Goal: Contribute content

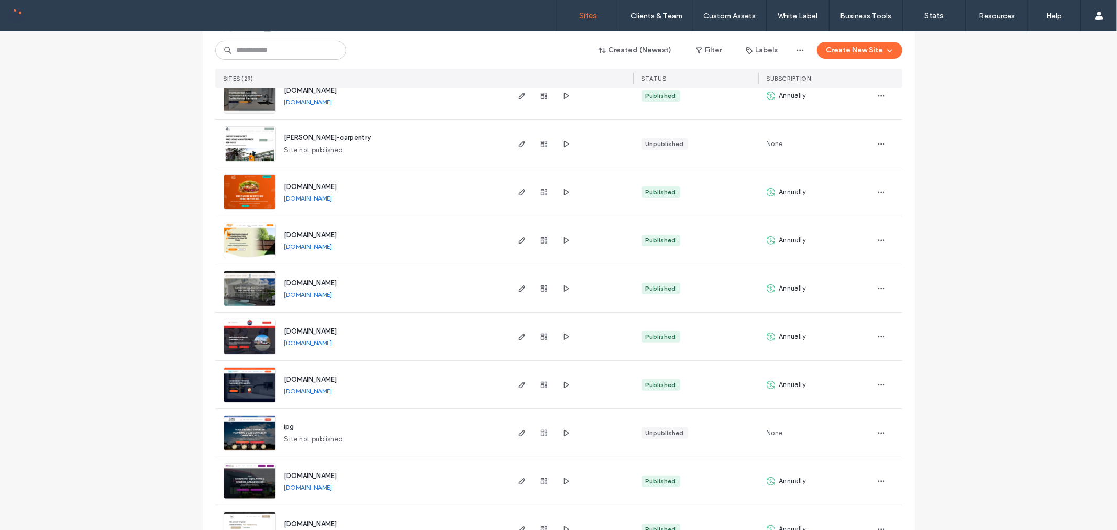
scroll to position [233, 0]
click at [518, 385] on icon "button" at bounding box center [522, 384] width 8 height 8
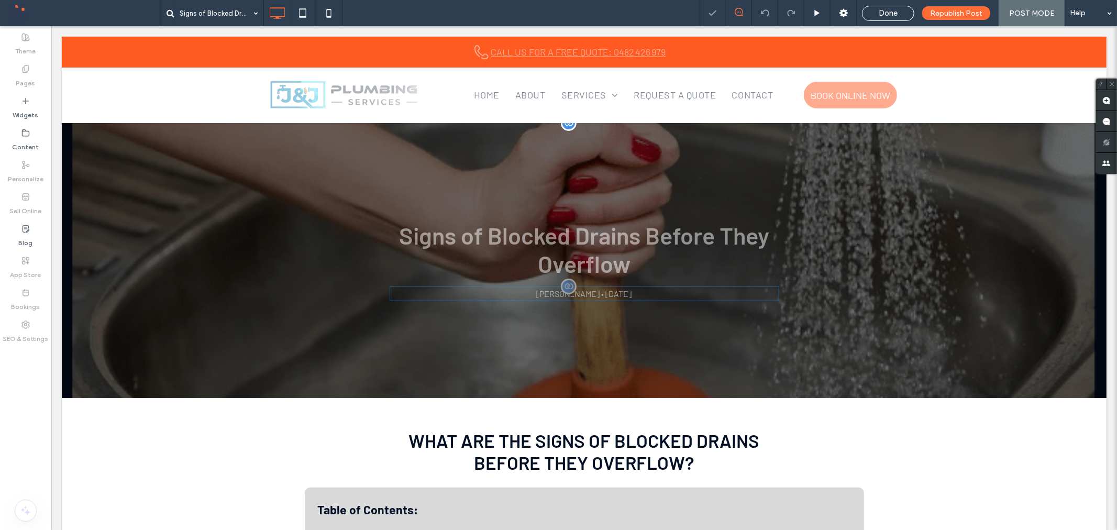
click at [634, 295] on div "Charitarth Sindhu • September 16, 2025" at bounding box center [584, 293] width 390 height 15
click at [659, 315] on u "Layout" at bounding box center [662, 316] width 24 height 9
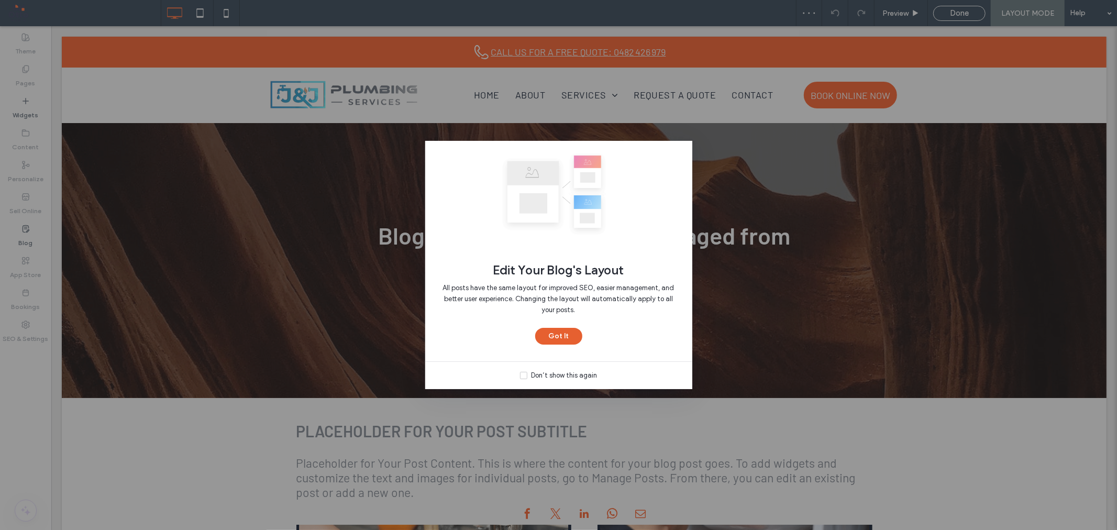
click at [562, 336] on button "Got It" at bounding box center [558, 336] width 47 height 17
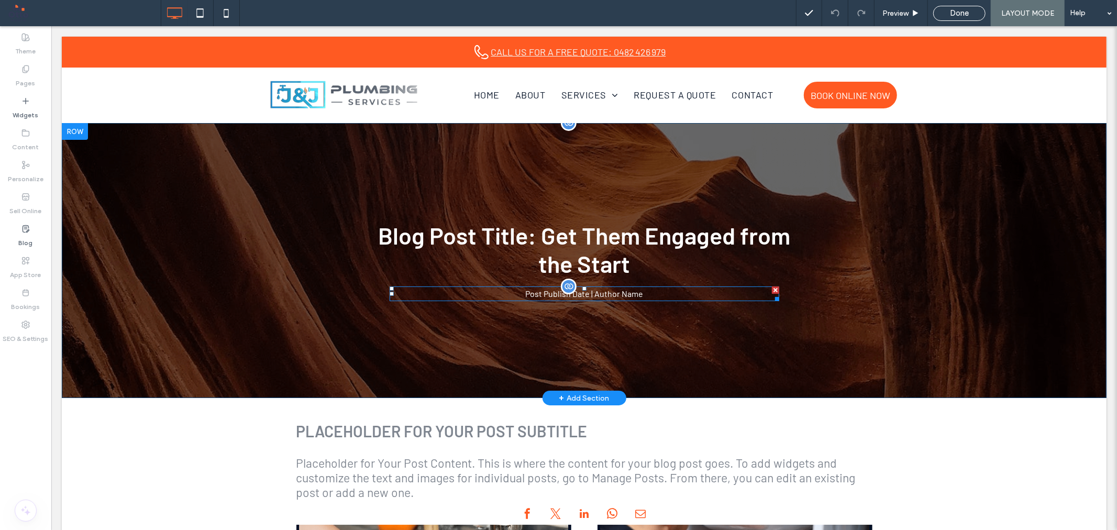
click at [597, 296] on div "Post Publish Date | Author Name" at bounding box center [584, 293] width 390 height 15
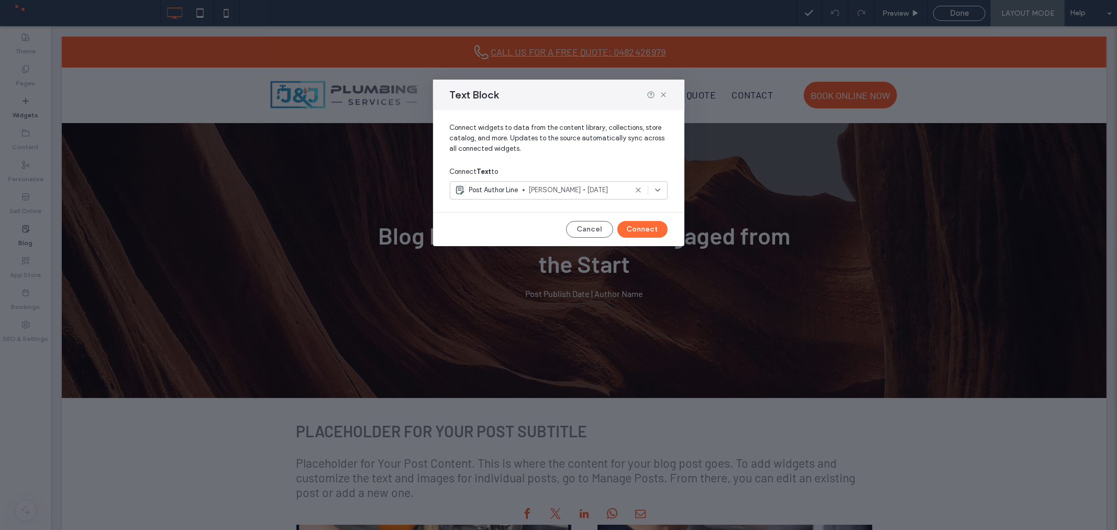
click at [633, 189] on input at bounding box center [546, 190] width 183 height 8
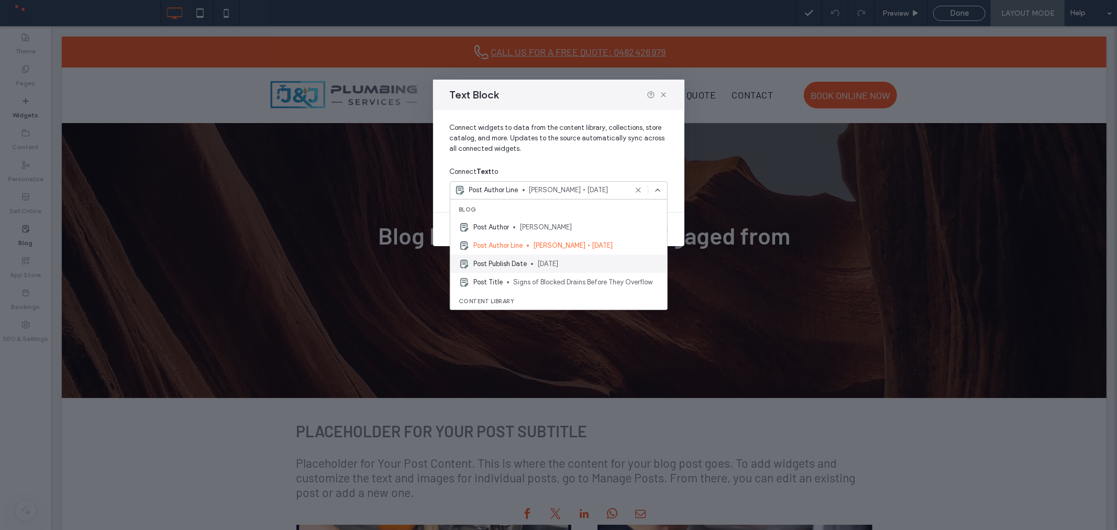
click at [552, 266] on span "[DATE]" at bounding box center [598, 264] width 122 height 10
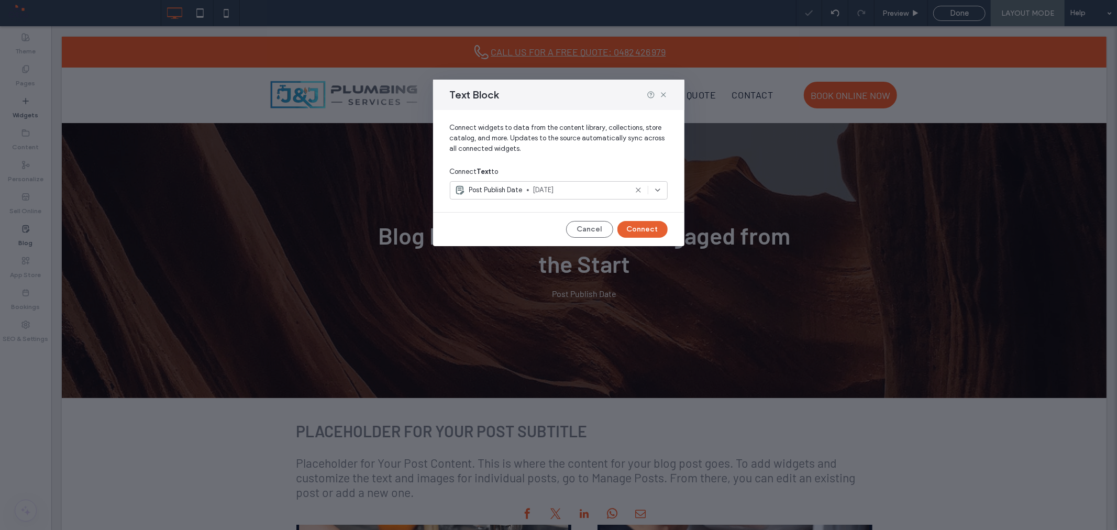
click at [646, 231] on button "Connect" at bounding box center [643, 229] width 50 height 17
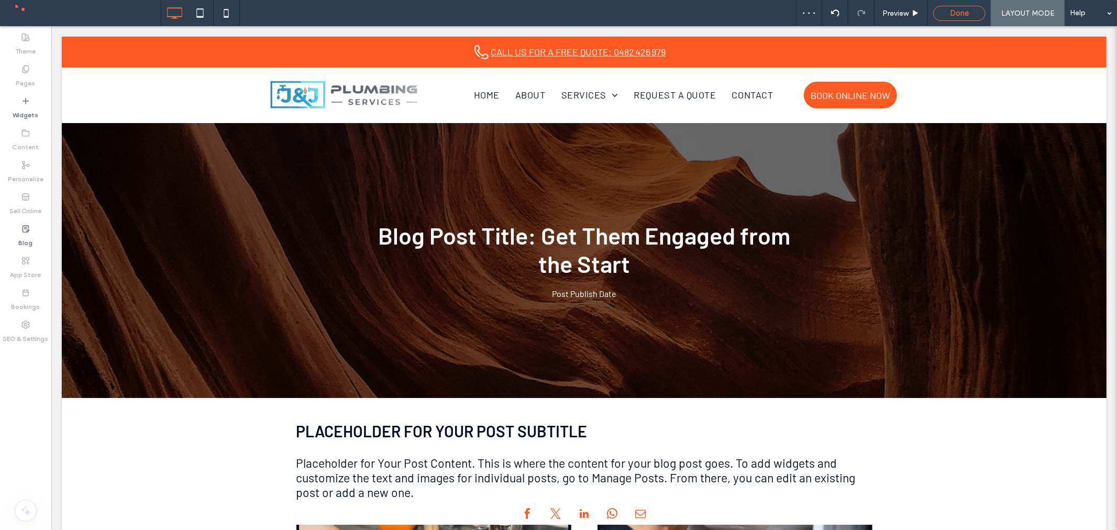
click at [964, 16] on span "Done" at bounding box center [959, 12] width 19 height 9
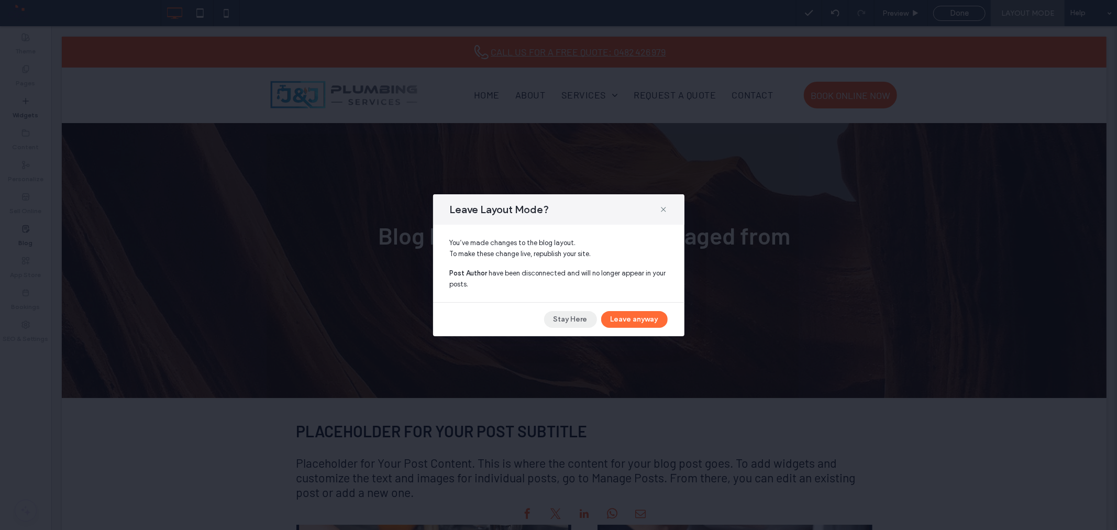
click at [564, 322] on button "Stay Here" at bounding box center [570, 319] width 53 height 17
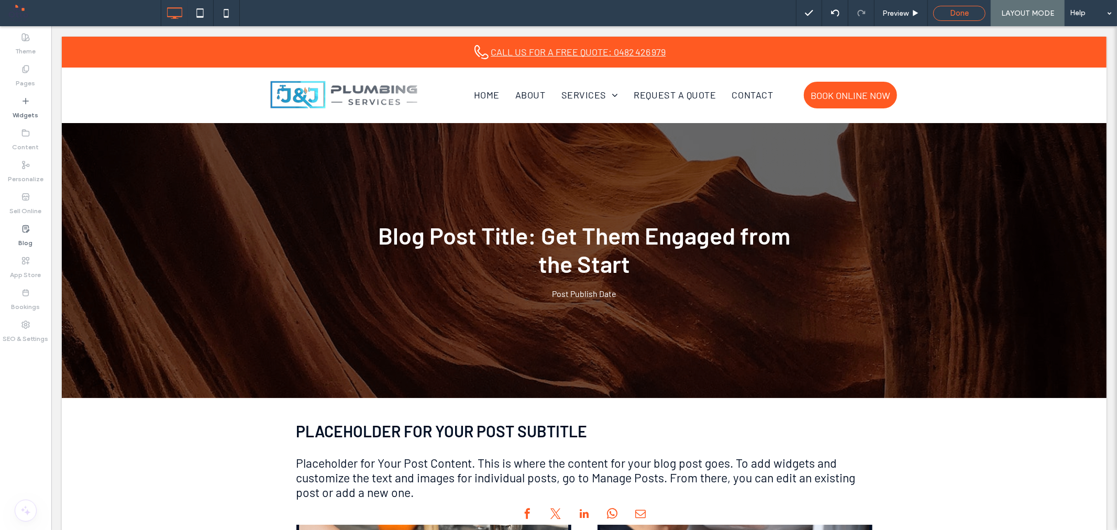
click at [968, 16] on span "Done" at bounding box center [959, 12] width 19 height 9
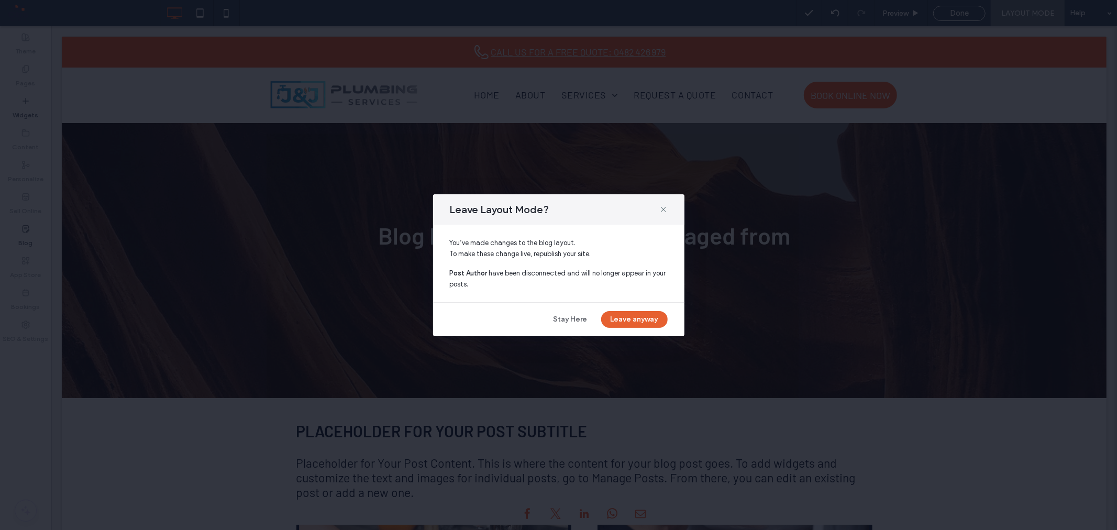
click at [617, 321] on button "Leave anyway" at bounding box center [634, 319] width 67 height 17
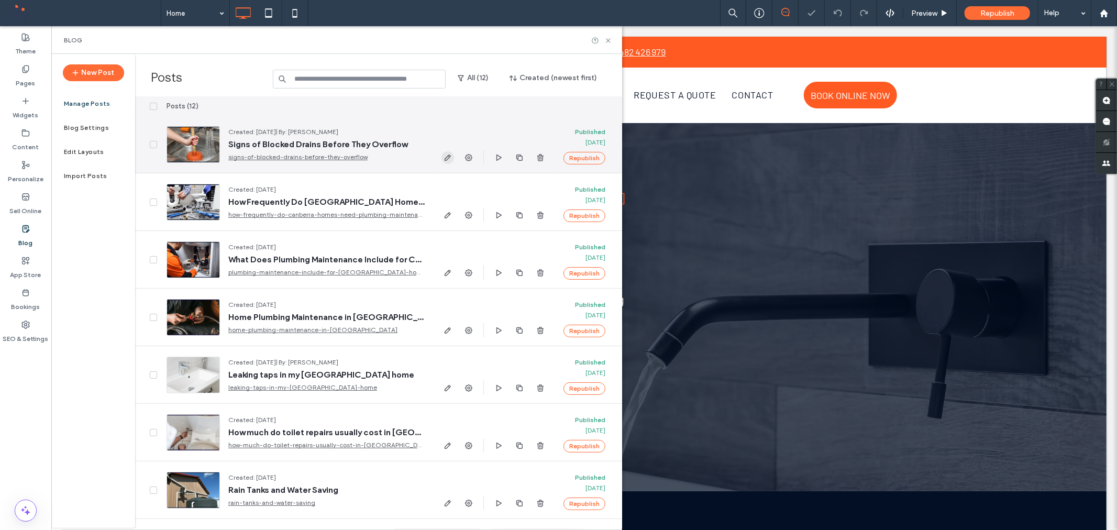
click at [447, 163] on span "button" at bounding box center [448, 157] width 13 height 13
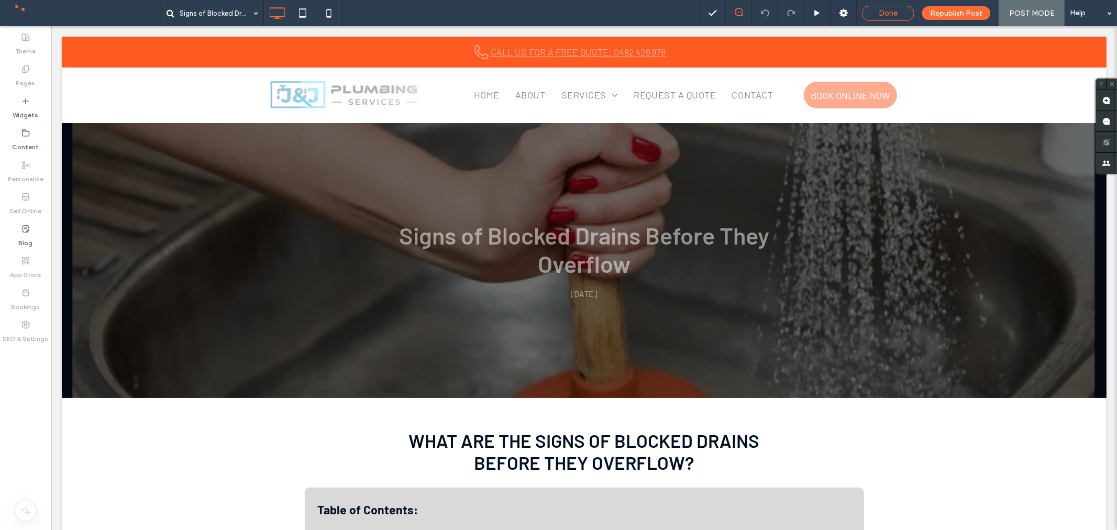
click at [898, 13] on span "Done" at bounding box center [888, 12] width 19 height 9
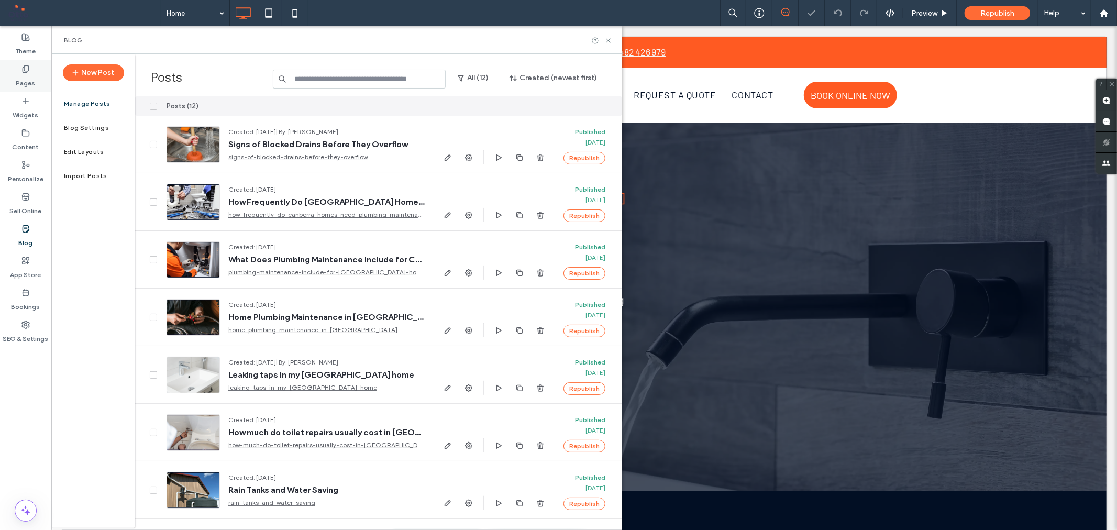
click at [26, 72] on icon at bounding box center [25, 69] width 8 height 8
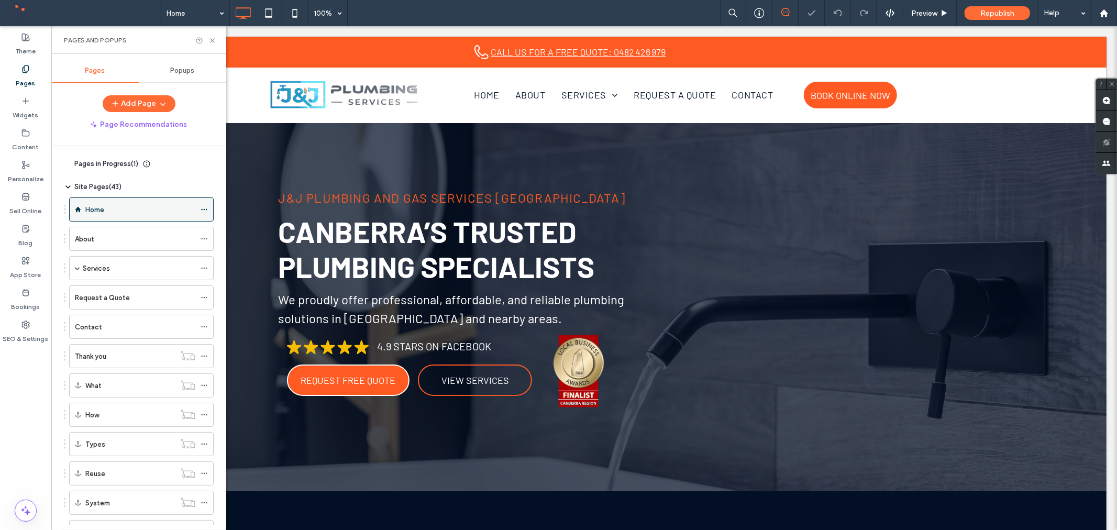
click at [123, 201] on div "Home" at bounding box center [140, 209] width 110 height 23
click at [996, 17] on span "Republish" at bounding box center [998, 13] width 34 height 9
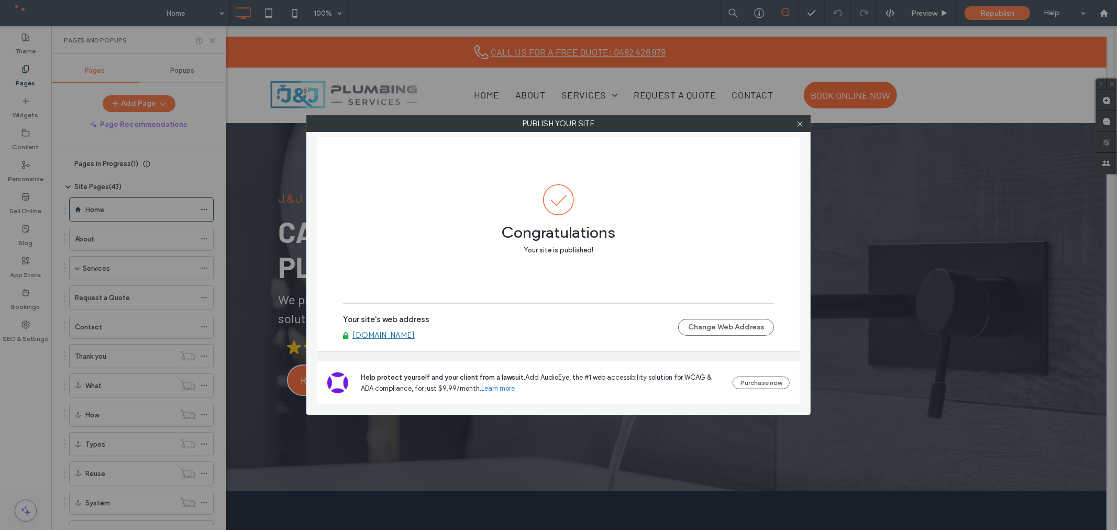
drag, startPoint x: 799, startPoint y: 122, endPoint x: 782, endPoint y: 127, distance: 18.4
click at [799, 122] on icon at bounding box center [800, 124] width 8 height 8
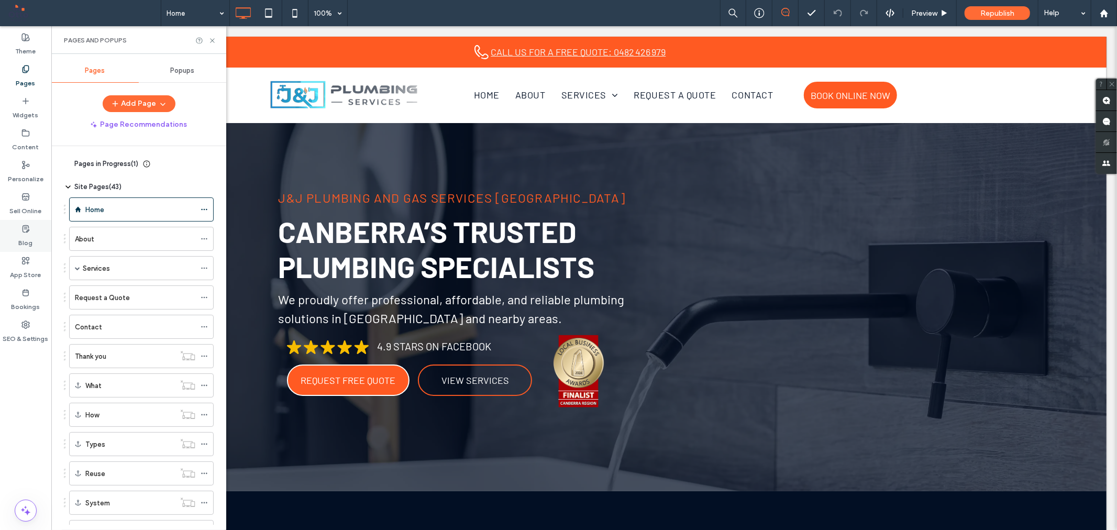
click at [24, 233] on label "Blog" at bounding box center [26, 240] width 14 height 15
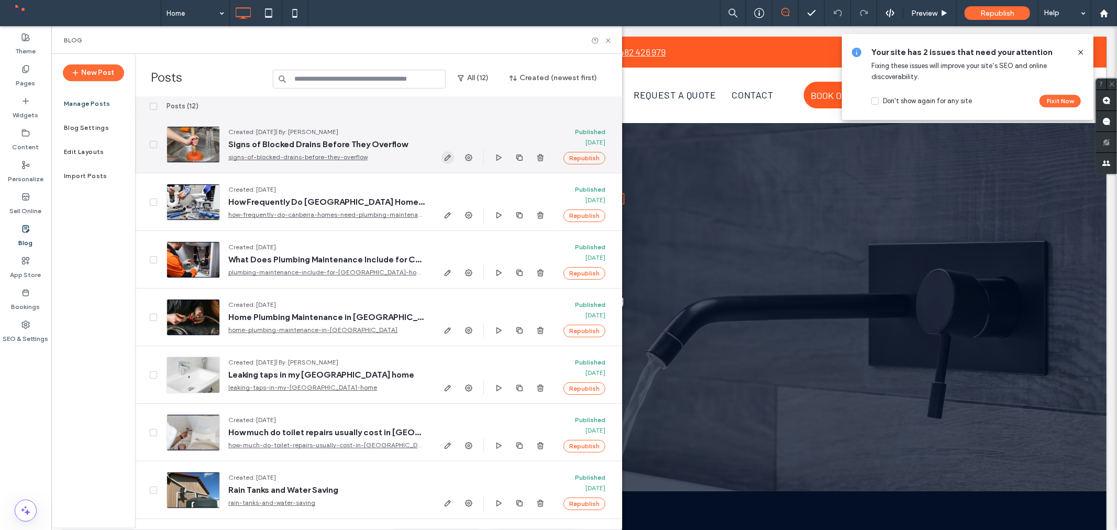
click at [444, 159] on icon "button" at bounding box center [448, 157] width 8 height 8
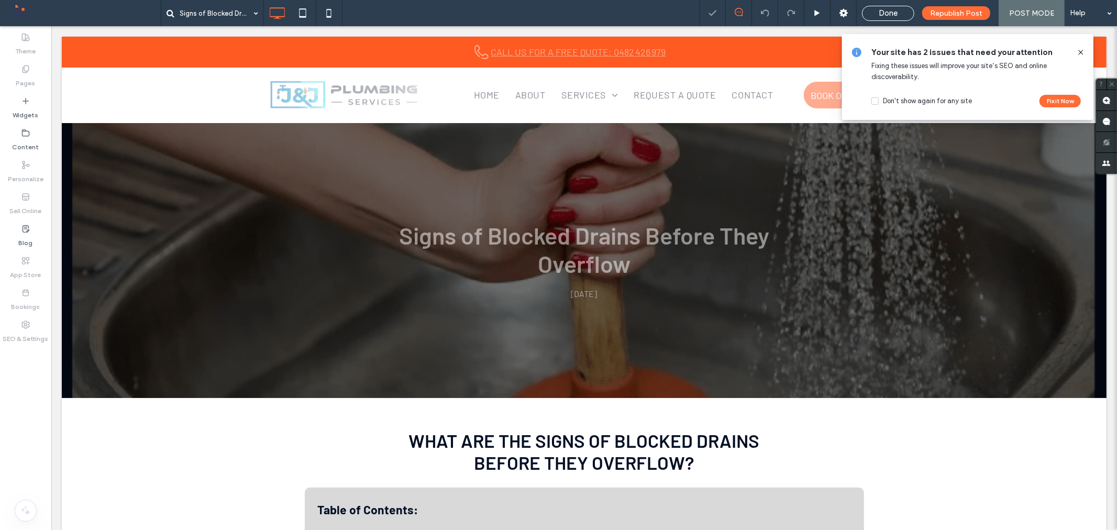
click at [561, 9] on div "Signs of Blocked Drains Before They Overflow" at bounding box center [430, 13] width 539 height 26
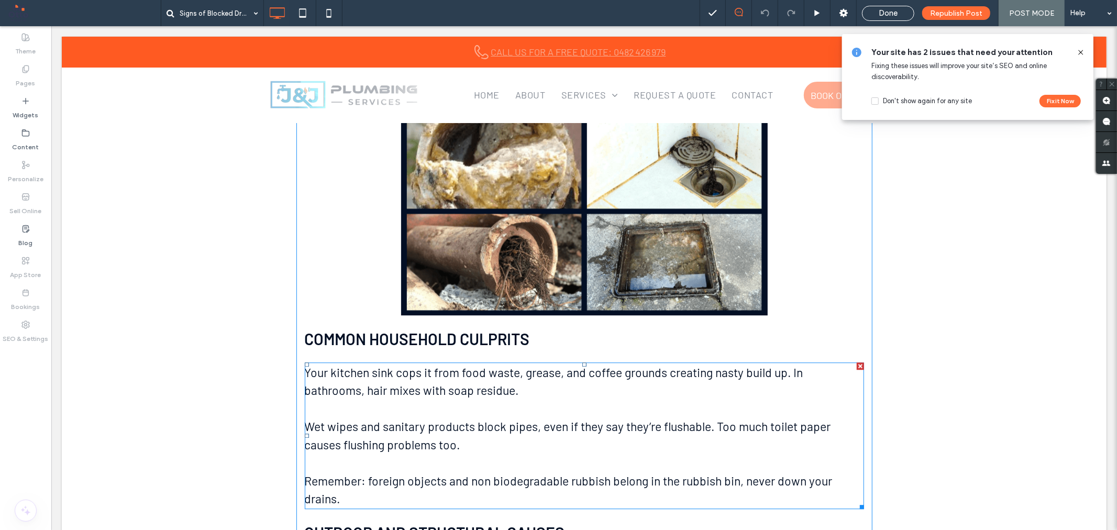
scroll to position [2182, 0]
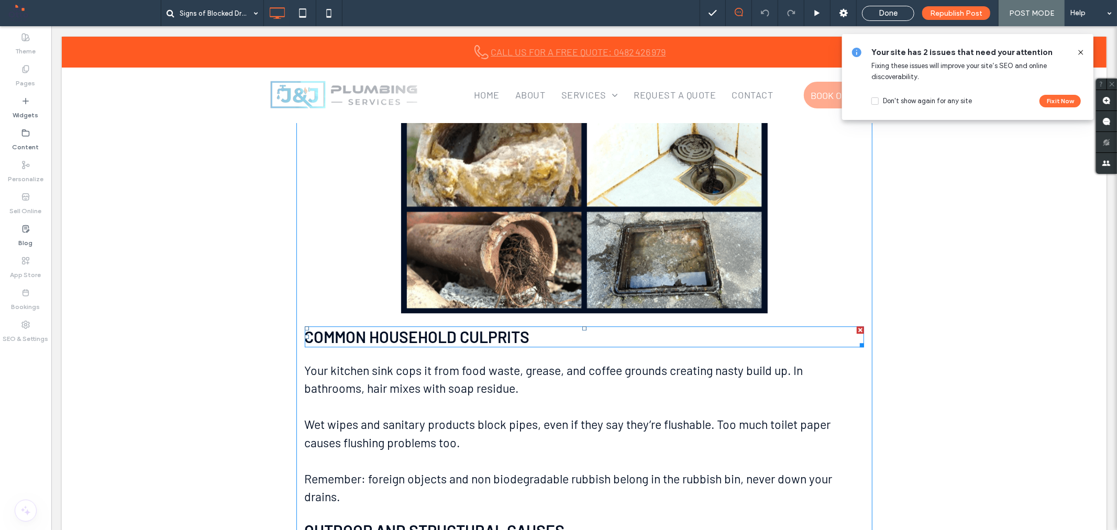
click at [459, 335] on span "Common Household Culprits" at bounding box center [416, 336] width 225 height 19
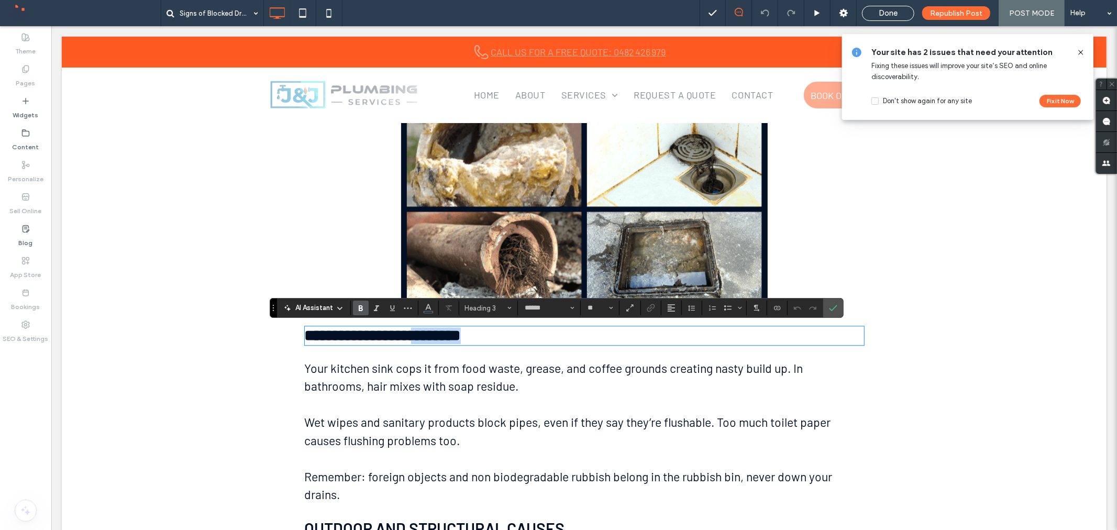
click at [457, 335] on span "**********" at bounding box center [382, 334] width 156 height 15
drag, startPoint x: 834, startPoint y: 310, endPoint x: 539, endPoint y: 331, distance: 296.2
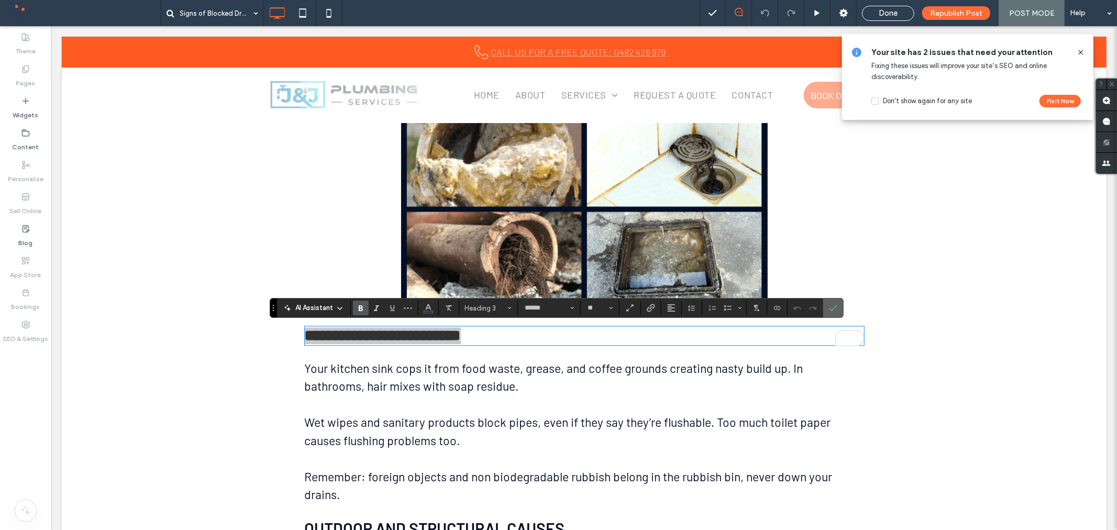
click at [834, 310] on use "Confirm" at bounding box center [833, 308] width 8 height 6
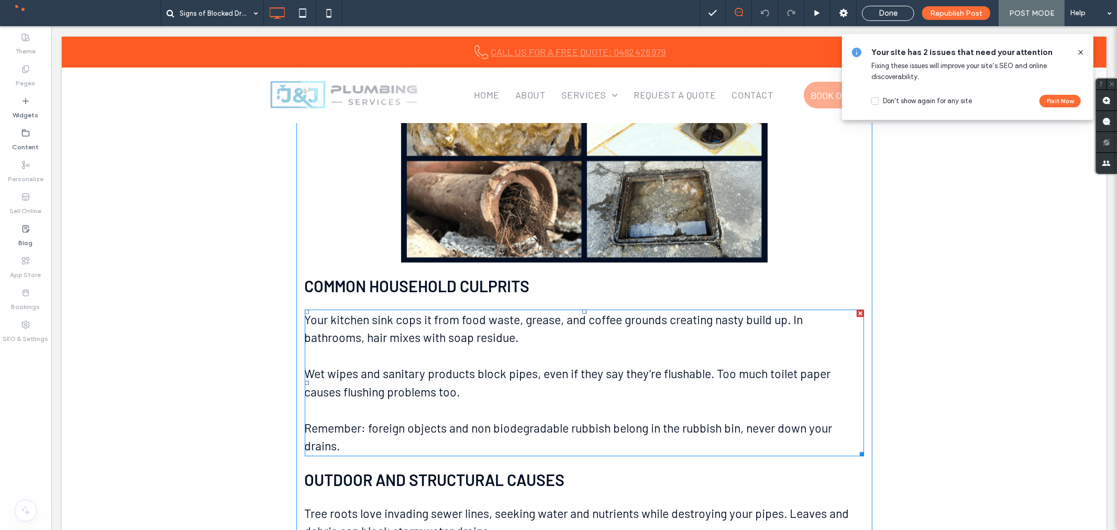
scroll to position [2299, 0]
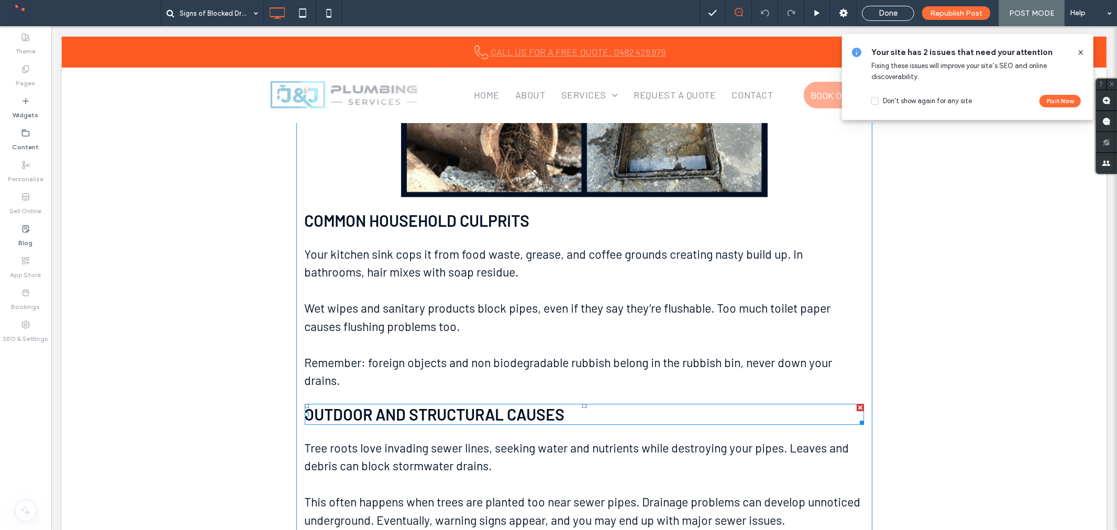
click at [517, 410] on span "Outdoor and Structural Causes" at bounding box center [434, 413] width 260 height 19
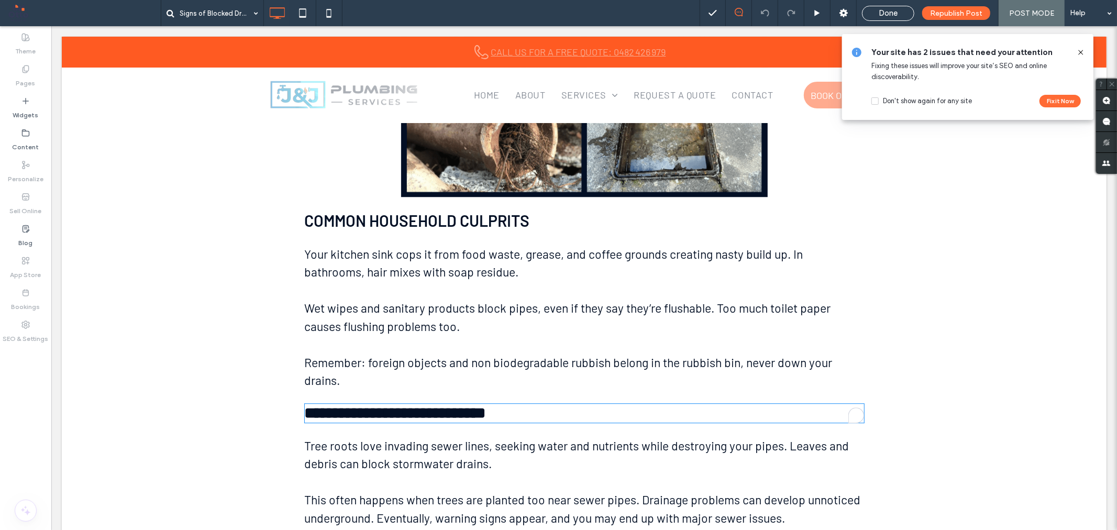
click at [486, 410] on span "**********" at bounding box center [394, 412] width 181 height 15
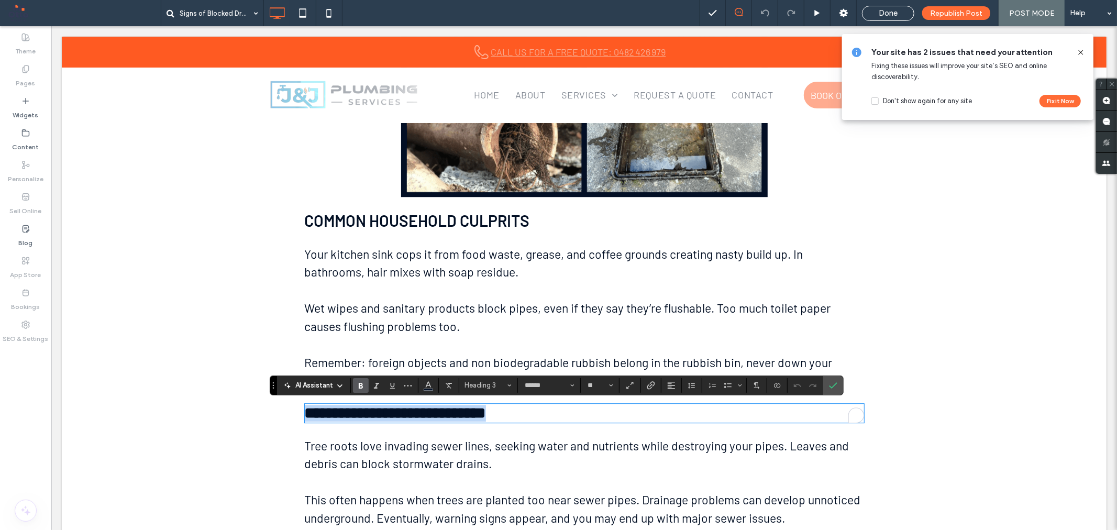
click at [486, 410] on span "**********" at bounding box center [394, 412] width 181 height 15
drag, startPoint x: 835, startPoint y: 386, endPoint x: 780, endPoint y: 360, distance: 61.4
click at [835, 386] on icon "Confirm" at bounding box center [833, 385] width 8 height 8
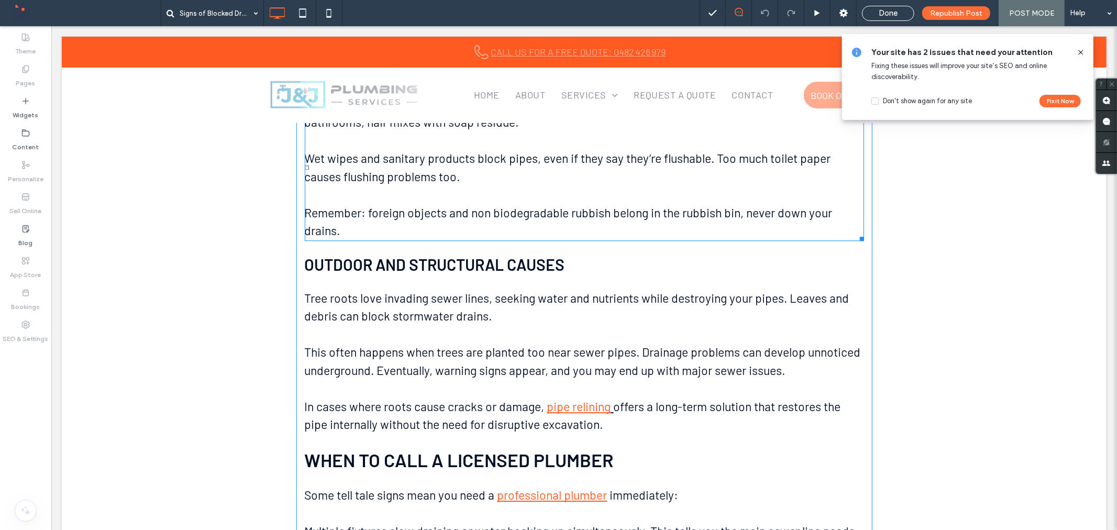
scroll to position [2474, 0]
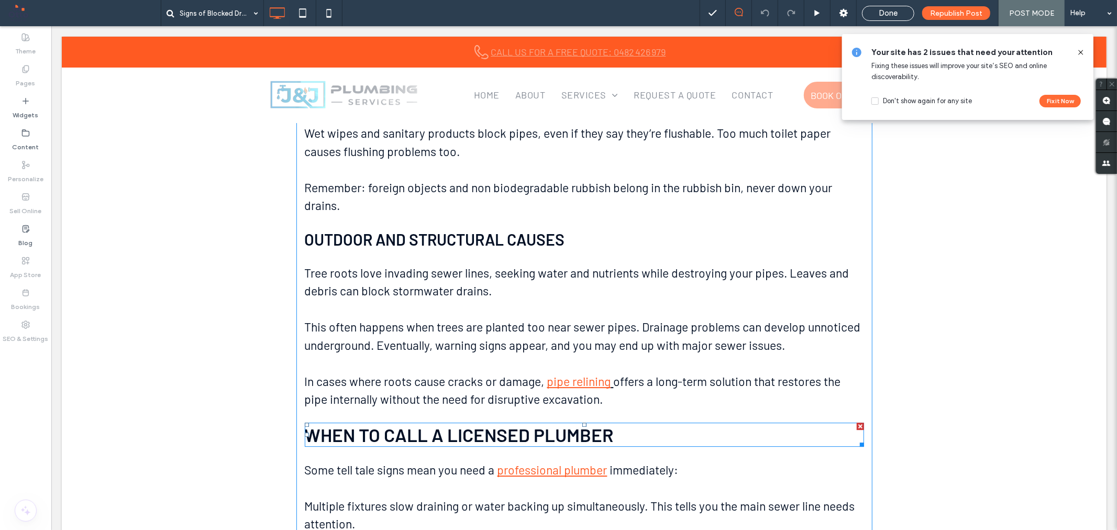
click at [522, 427] on span "When to Call a Licensed Plumber" at bounding box center [458, 434] width 309 height 22
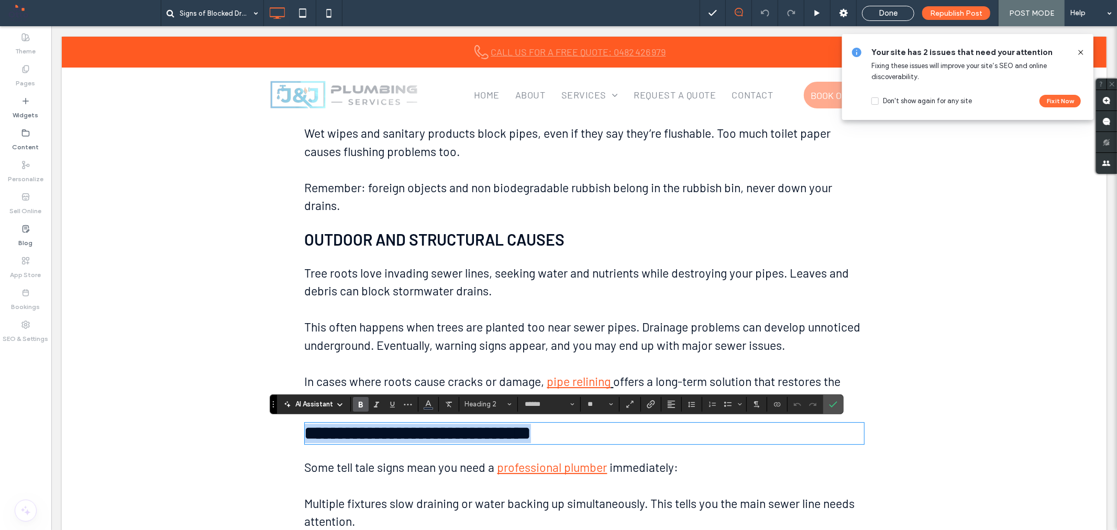
click at [522, 427] on span "**********" at bounding box center [417, 433] width 226 height 18
drag, startPoint x: 831, startPoint y: 404, endPoint x: 780, endPoint y: 378, distance: 57.6
click at [831, 404] on icon "Confirm" at bounding box center [833, 404] width 8 height 8
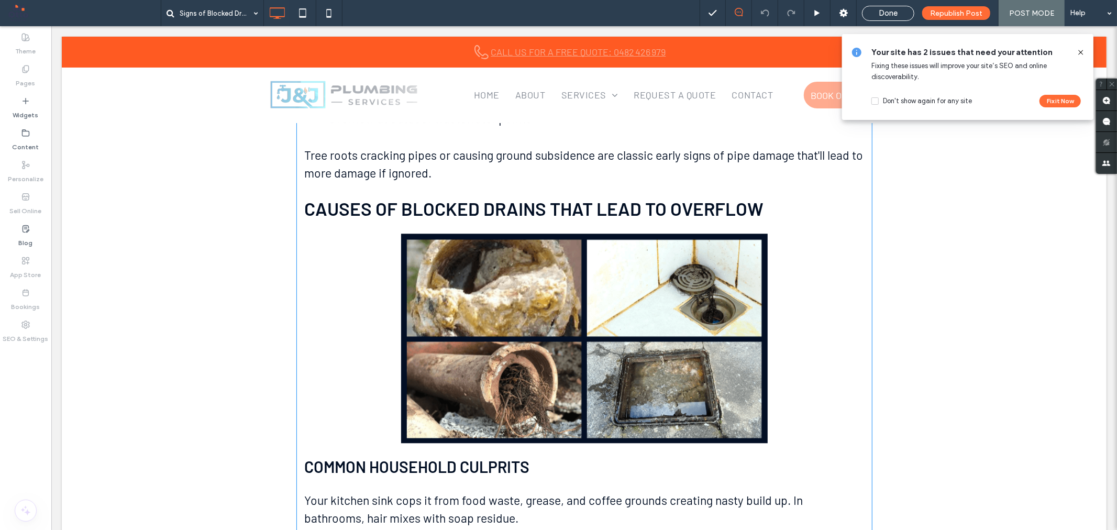
scroll to position [2008, 0]
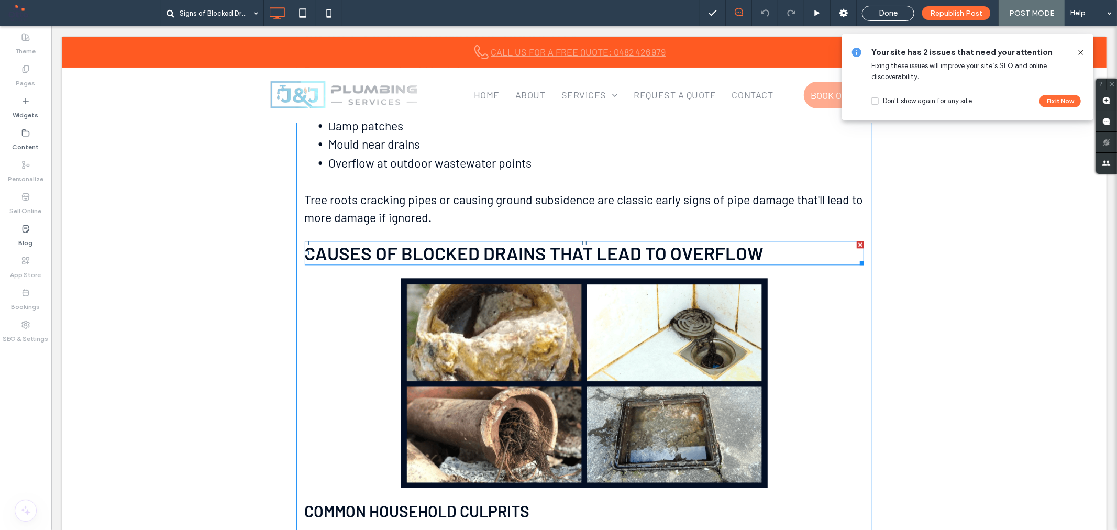
click at [552, 248] on span "Causes of Blocked Drains That Lead to Overflow" at bounding box center [533, 253] width 459 height 22
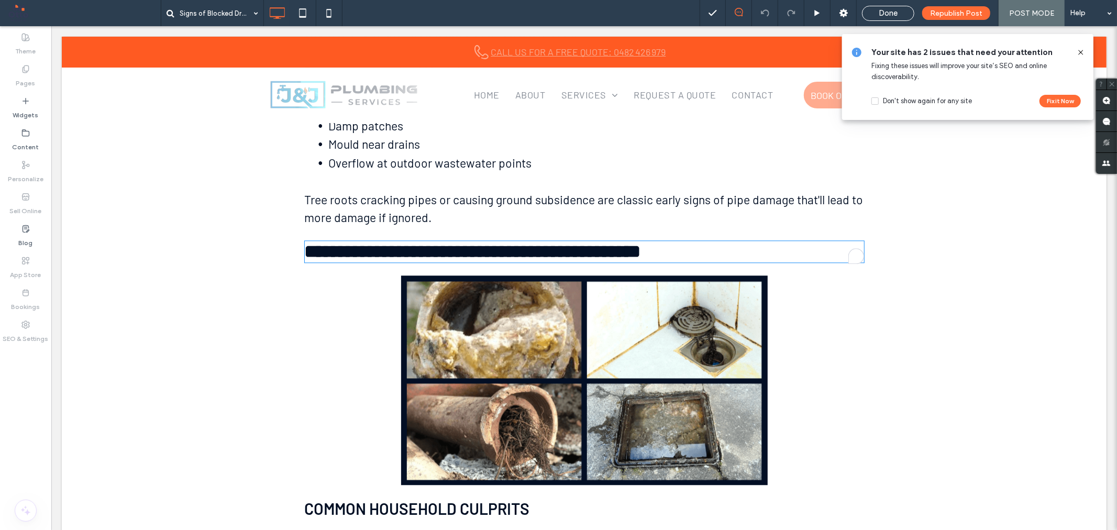
click at [552, 248] on span "**********" at bounding box center [472, 251] width 336 height 18
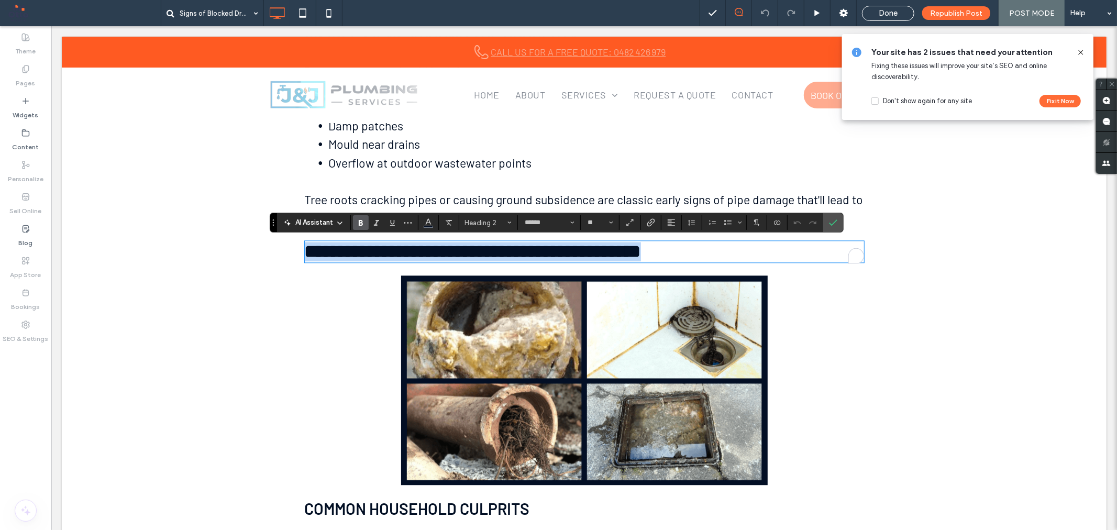
click at [552, 248] on span "**********" at bounding box center [472, 251] width 336 height 18
click at [838, 223] on label "Confirm" at bounding box center [834, 222] width 16 height 19
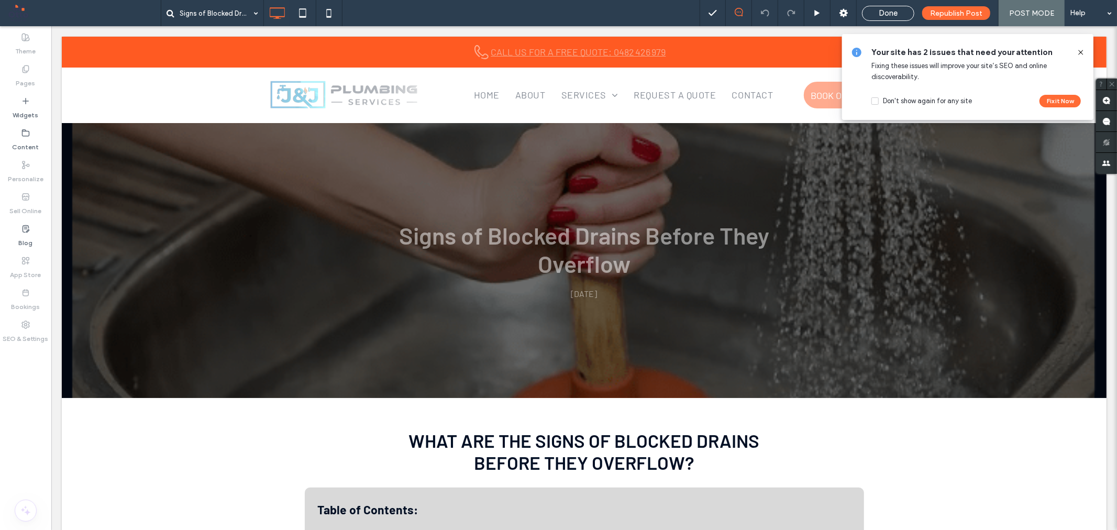
drag, startPoint x: 1115, startPoint y: 244, endPoint x: 1149, endPoint y: 32, distance: 214.8
